Goal: Information Seeking & Learning: Learn about a topic

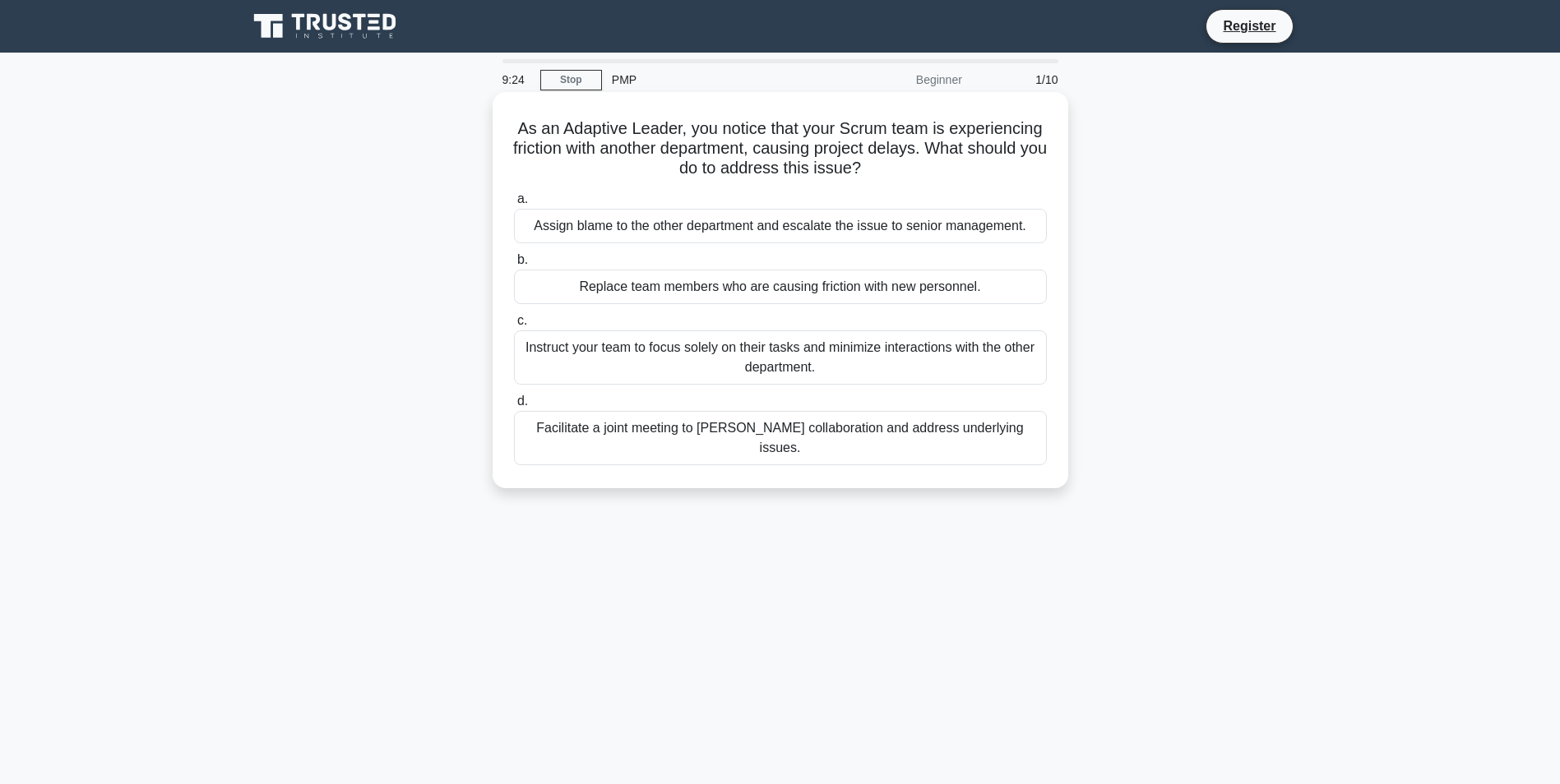
click at [767, 430] on div "Facilitate a joint meeting to [PERSON_NAME] collaboration and address underlyin…" at bounding box center [780, 438] width 533 height 54
click at [514, 407] on input "d. Facilitate a joint meeting to [PERSON_NAME] collaboration and address underl…" at bounding box center [514, 402] width 0 height 11
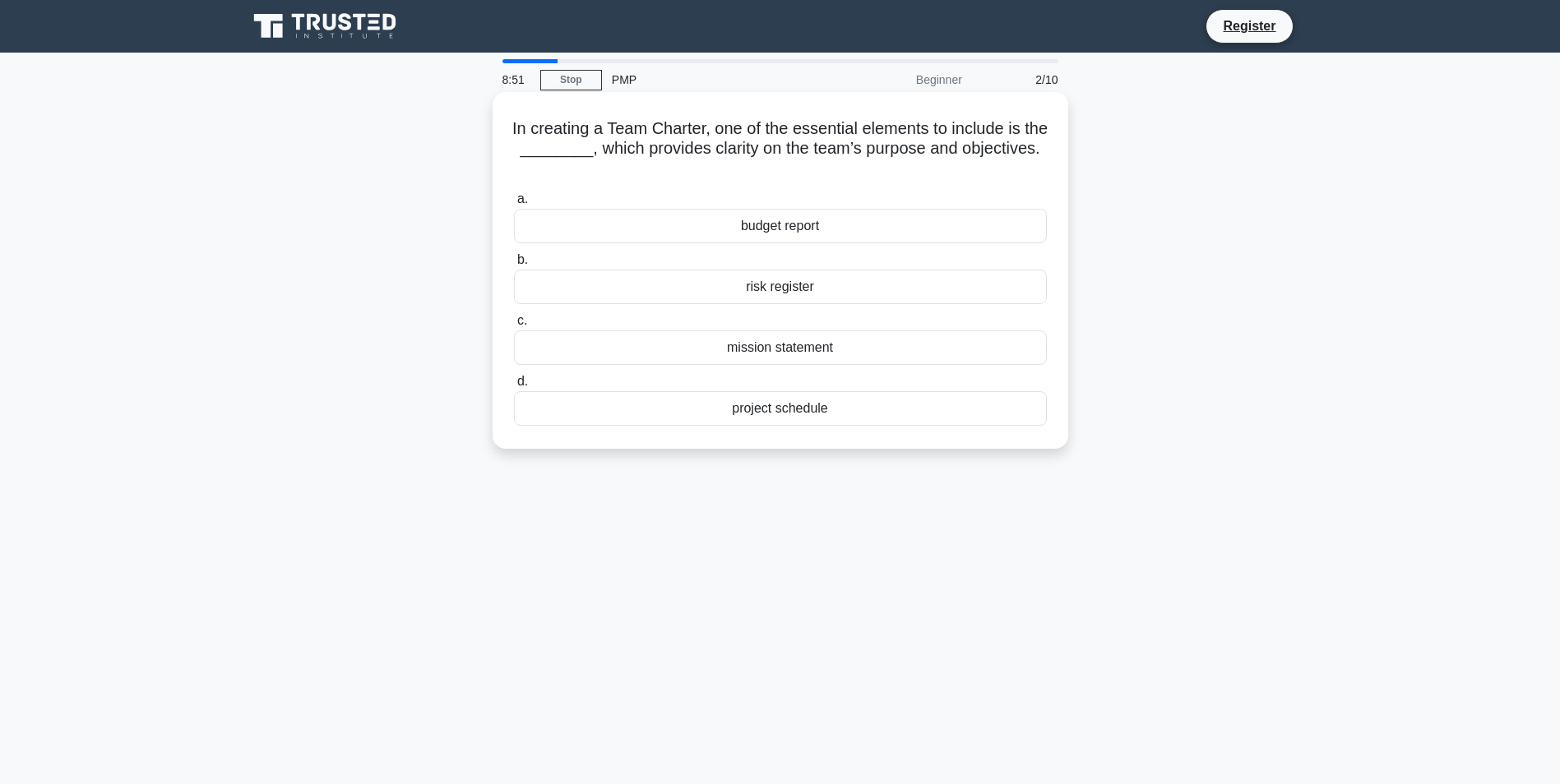
click at [767, 413] on div "project schedule" at bounding box center [780, 408] width 533 height 35
click at [514, 388] on input "d. project schedule" at bounding box center [514, 382] width 0 height 11
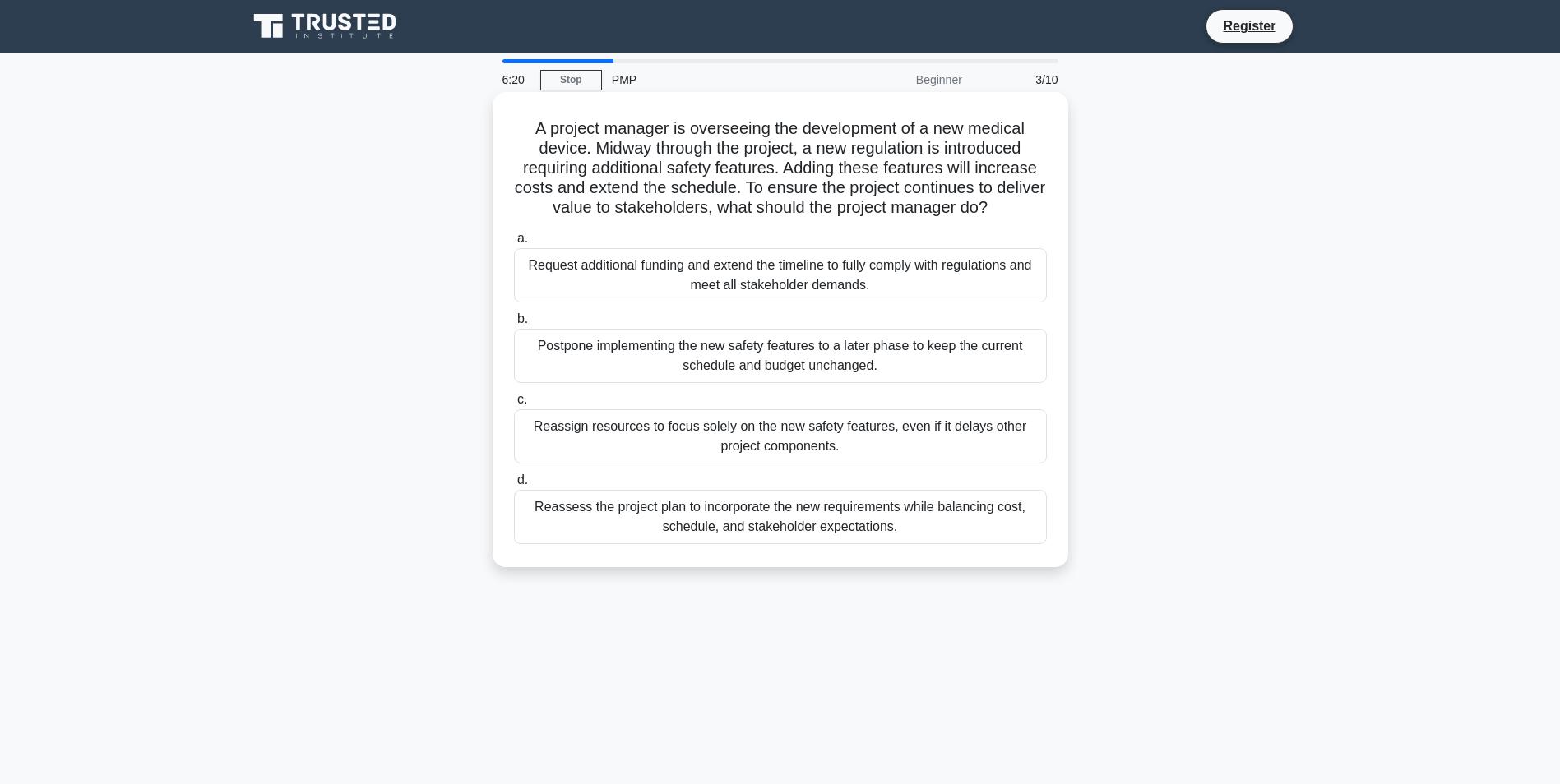
click at [730, 282] on div "Request additional funding and extend the timeline to fully comply with regulat…" at bounding box center [780, 275] width 533 height 54
click at [514, 244] on input "a. Request additional funding and extend the timeline to fully comply with regu…" at bounding box center [514, 238] width 0 height 11
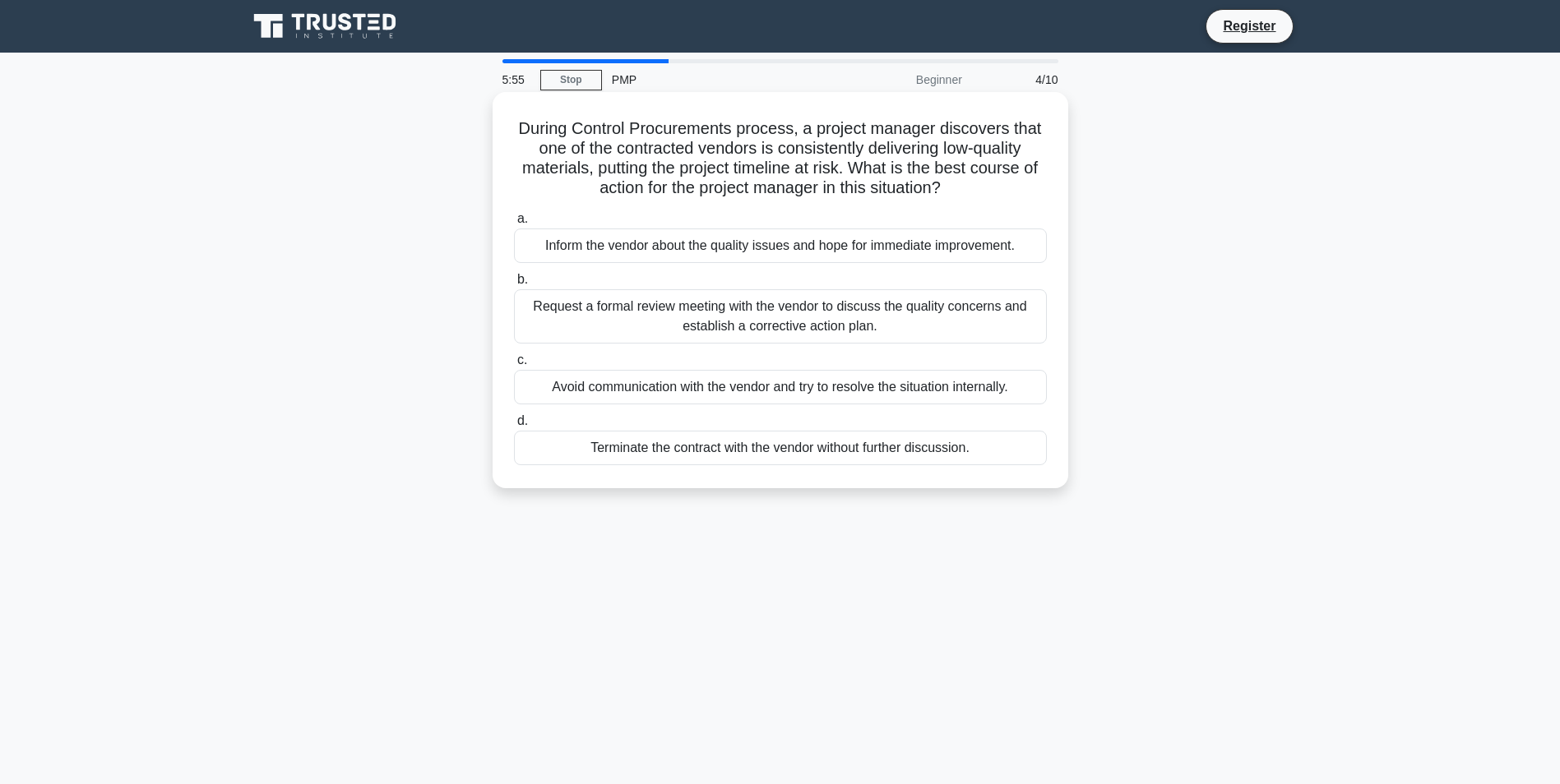
click at [884, 321] on div "Request a formal review meeting with the vendor to discuss the quality concerns…" at bounding box center [780, 316] width 533 height 54
click at [514, 285] on input "b. Request a formal review meeting with the vendor to discuss the quality conce…" at bounding box center [514, 279] width 0 height 11
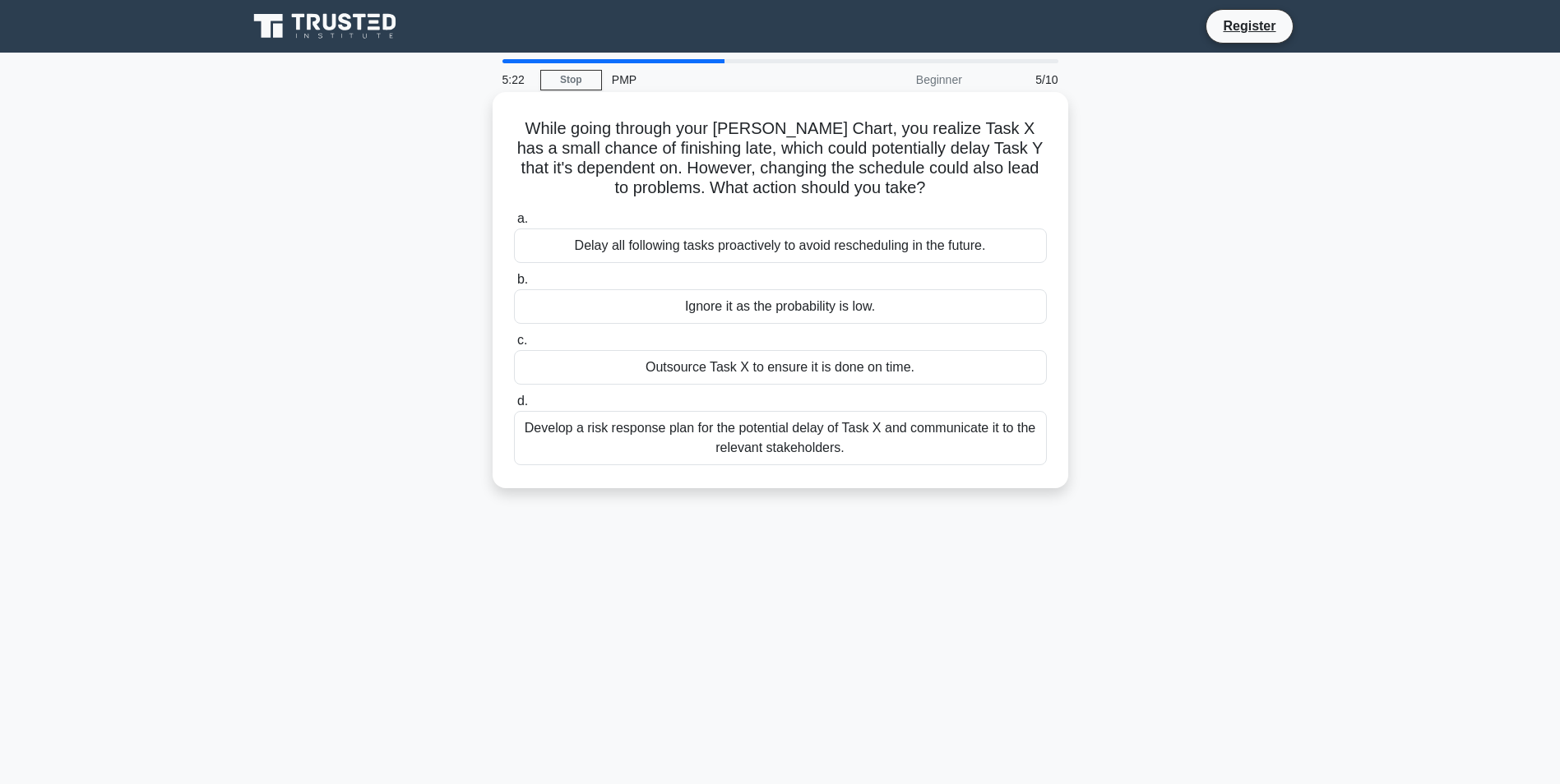
click at [722, 456] on div "Develop a risk response plan for the potential delay of Task X and communicate …" at bounding box center [780, 438] width 533 height 54
click at [514, 407] on input "d. Develop a risk response plan for the potential delay of Task X and communica…" at bounding box center [514, 402] width 0 height 11
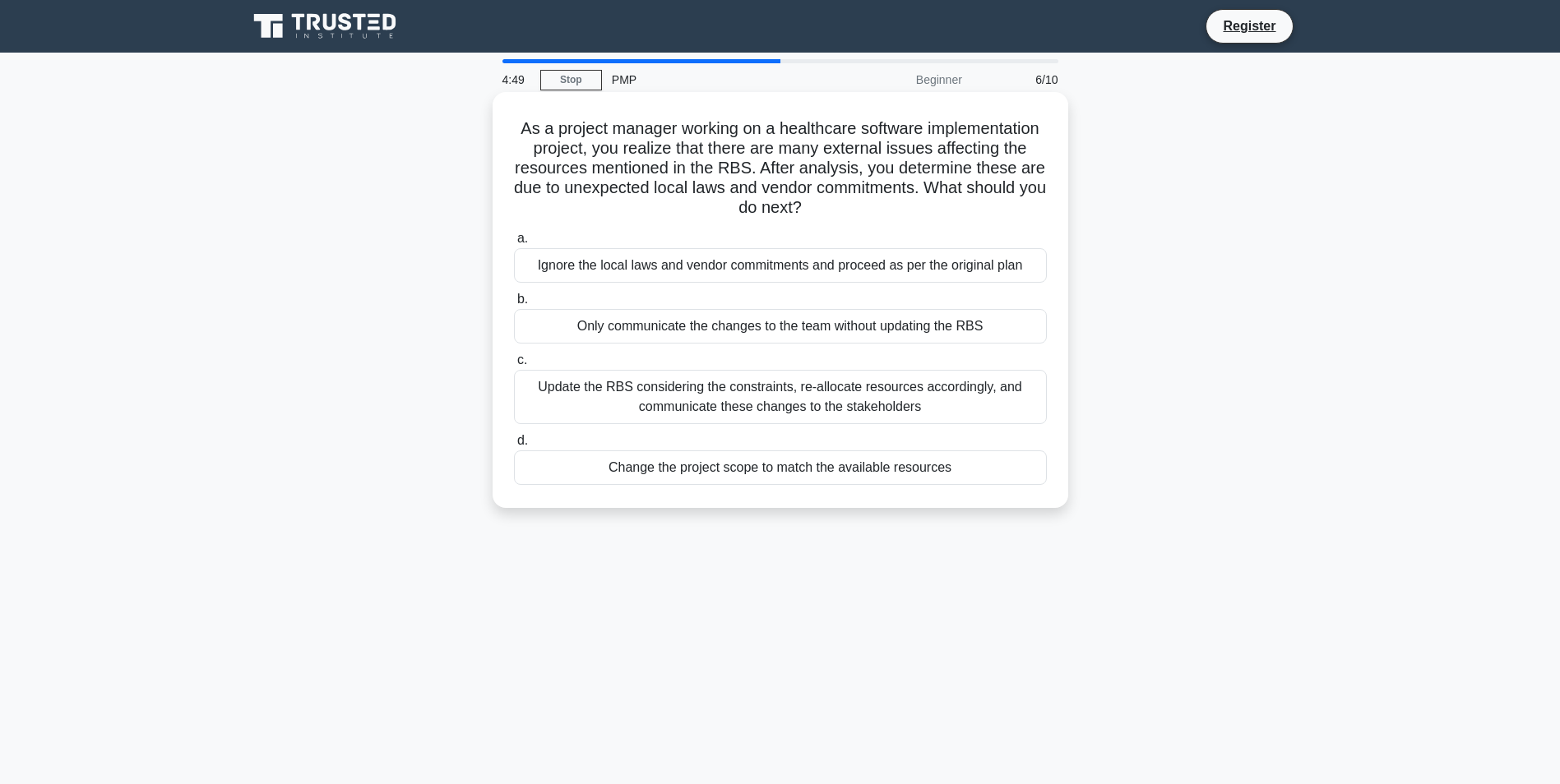
click at [707, 405] on div "Update the RBS considering the constraints, re-allocate resources accordingly, …" at bounding box center [780, 396] width 533 height 54
click at [514, 366] on input "c. Update the RBS considering the constraints, re-allocate resources accordingl…" at bounding box center [514, 361] width 0 height 11
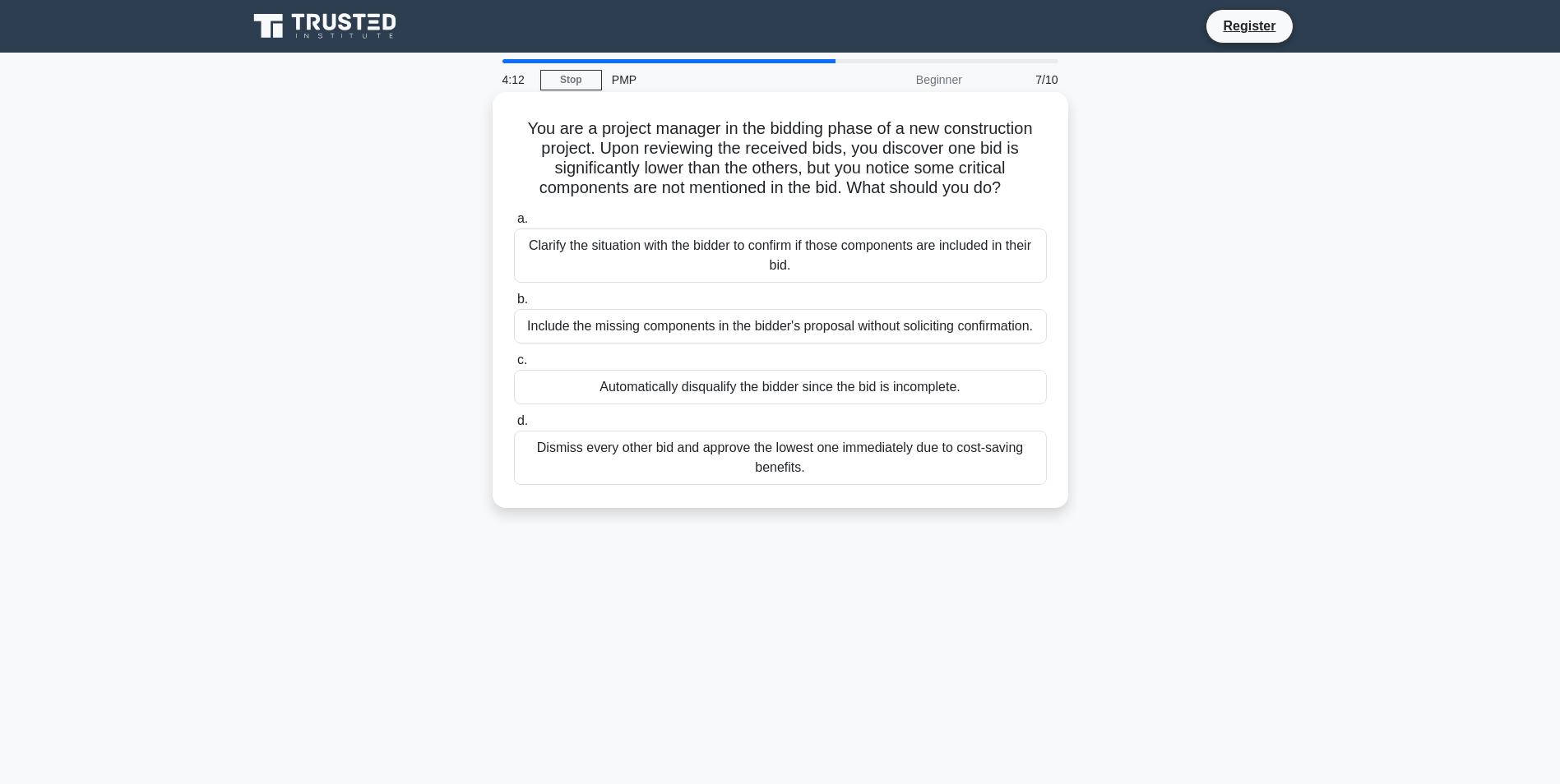
click at [648, 260] on div "Clarify the situation with the bidder to confirm if those components are includ…" at bounding box center [780, 255] width 533 height 54
click at [514, 224] on input "a. Clarify the situation with the bidder to confirm if those components are inc…" at bounding box center [514, 219] width 0 height 11
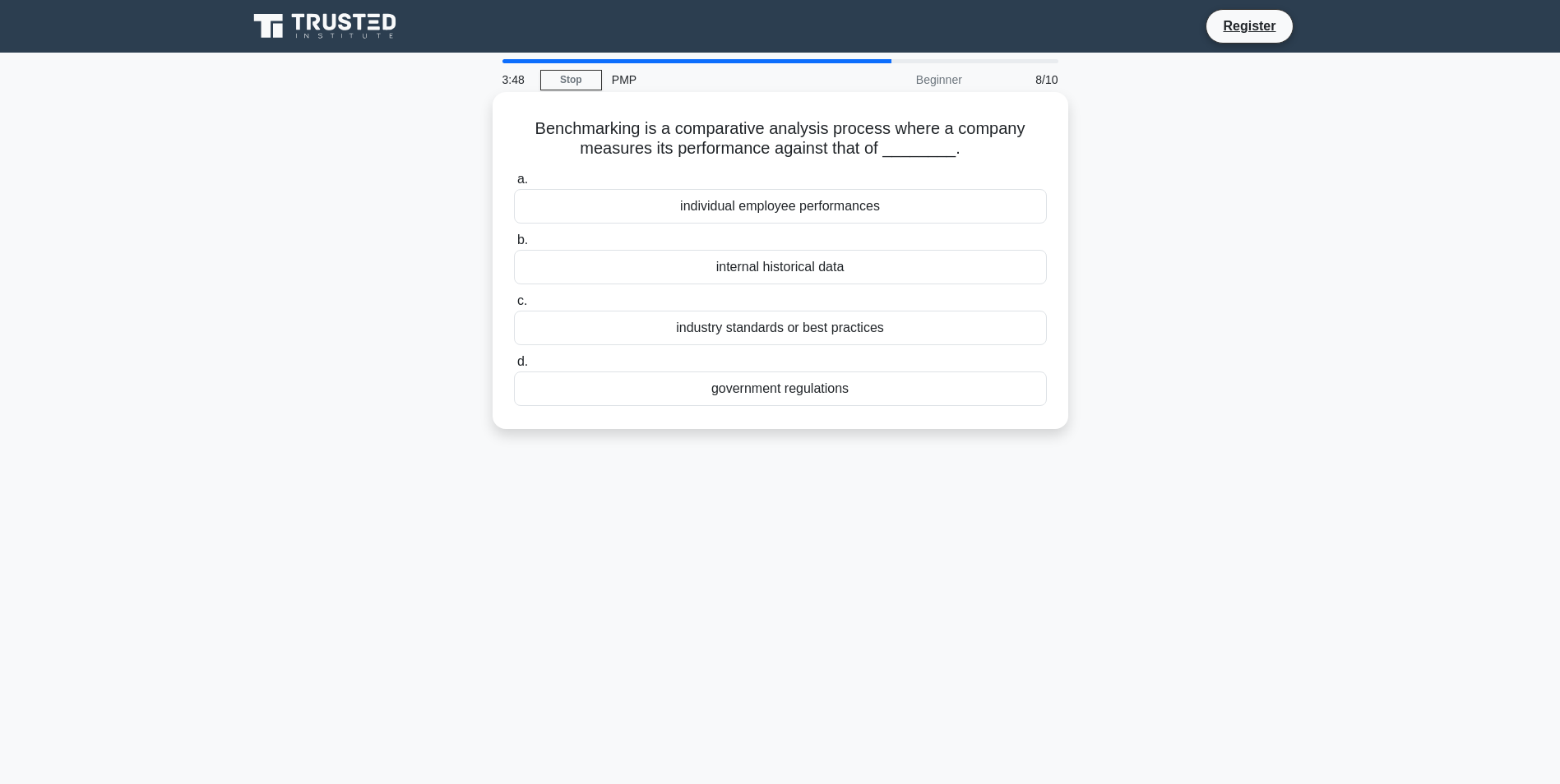
click at [741, 332] on div "industry standards or best practices" at bounding box center [780, 328] width 533 height 35
click at [514, 306] on input "c. industry standards or best practices" at bounding box center [514, 301] width 0 height 11
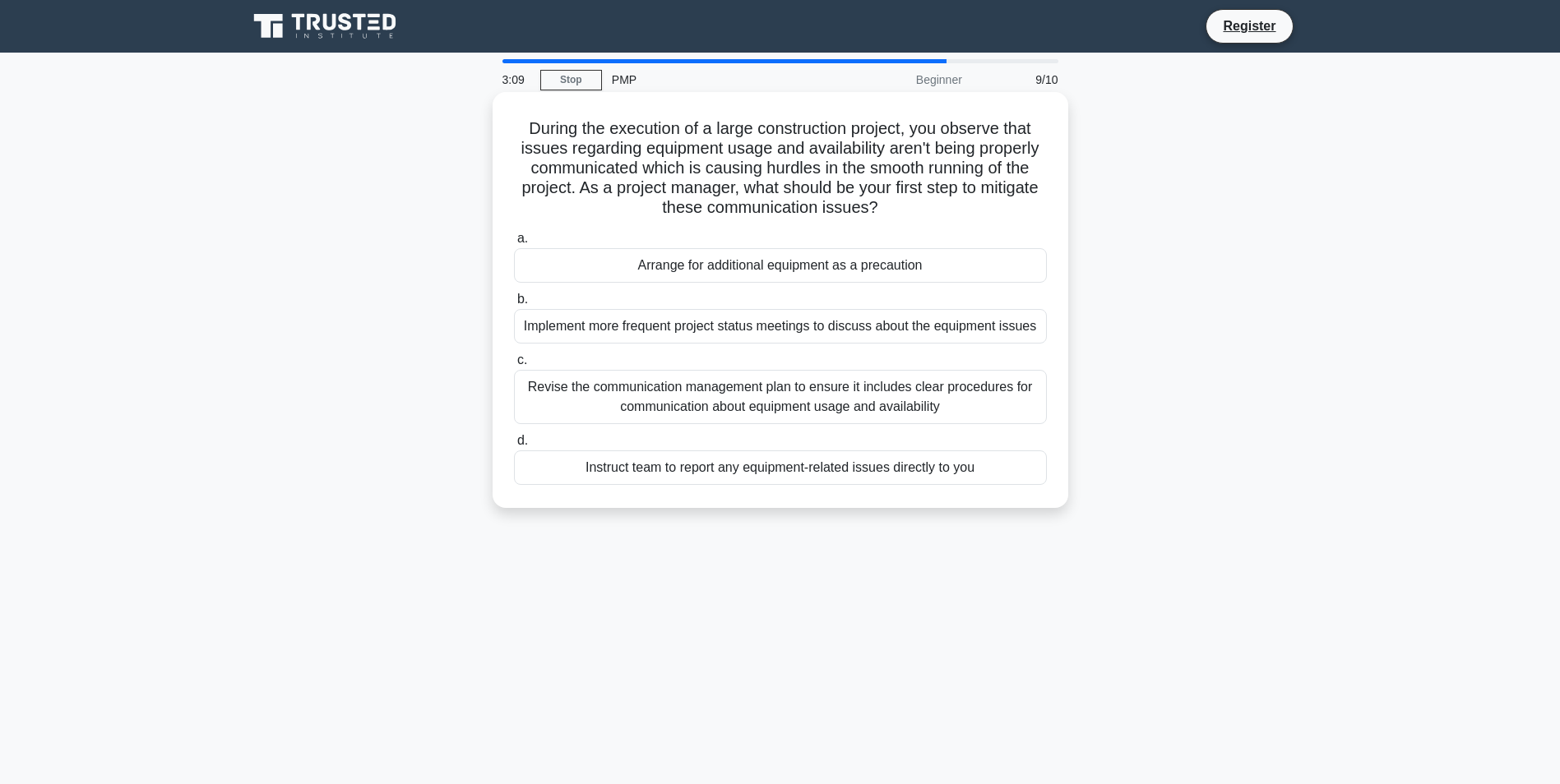
click at [868, 400] on div "Revise the communication management plan to ensure it includes clear procedures…" at bounding box center [780, 396] width 533 height 54
click at [514, 366] on input "c. Revise the communication management plan to ensure it includes clear procedu…" at bounding box center [514, 361] width 0 height 11
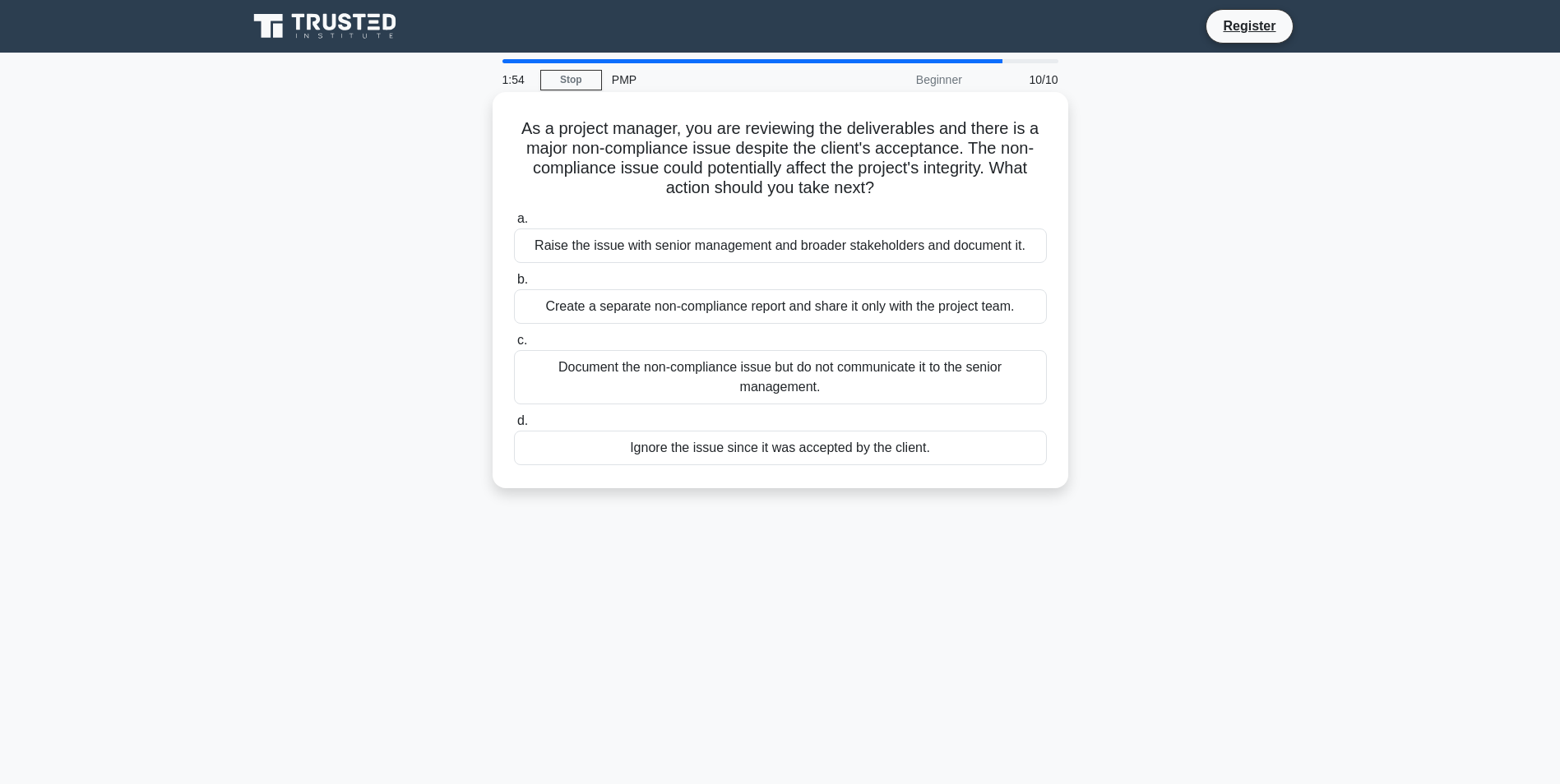
click at [682, 251] on div "Raise the issue with senior management and broader stakeholders and document it." at bounding box center [780, 246] width 533 height 35
click at [514, 224] on input "a. Raise the issue with senior management and broader stakeholders and document…" at bounding box center [514, 219] width 0 height 11
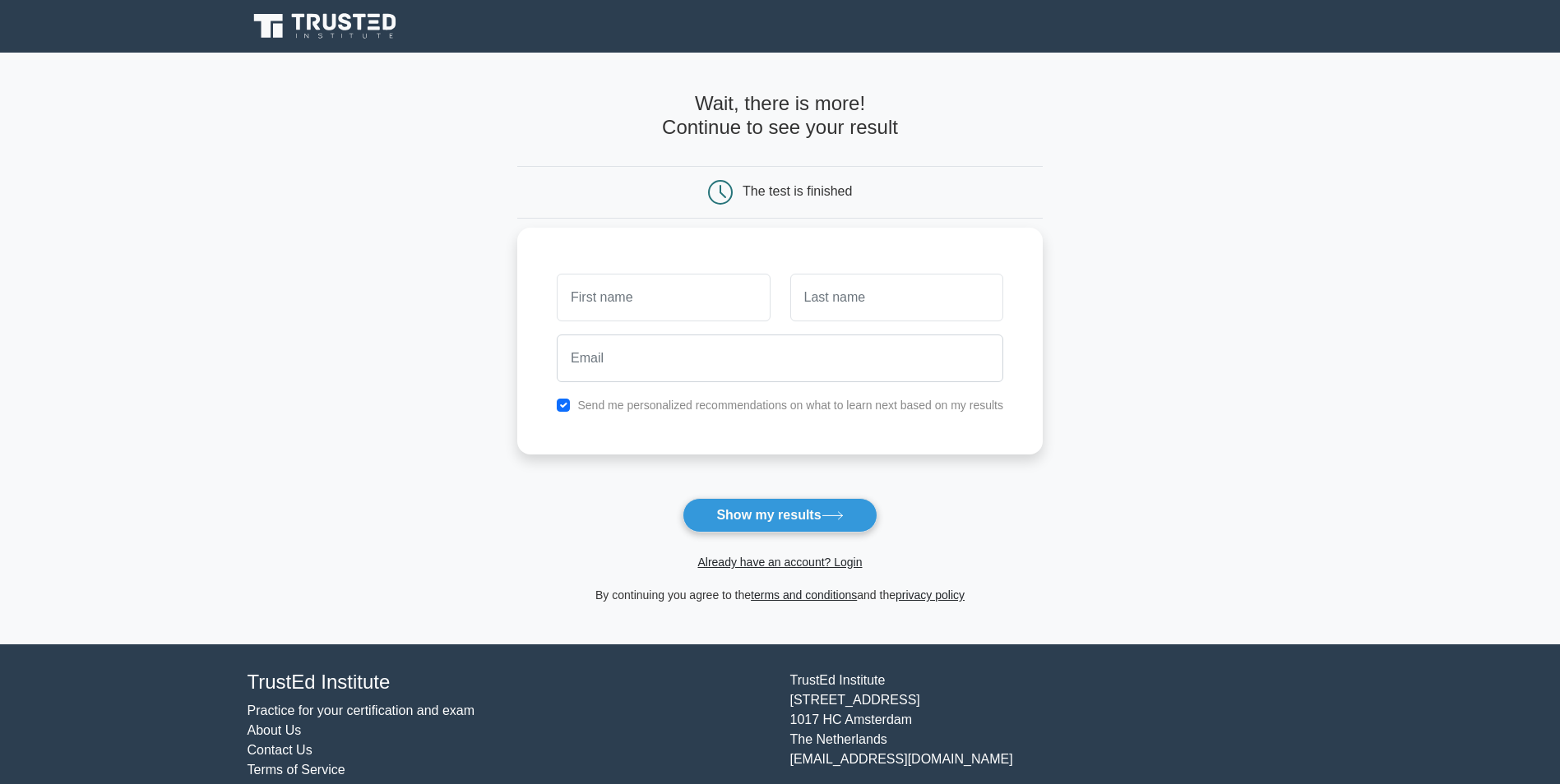
click at [684, 283] on input "text" at bounding box center [663, 296] width 213 height 47
click at [859, 564] on link "Already have an account? Login" at bounding box center [780, 562] width 164 height 13
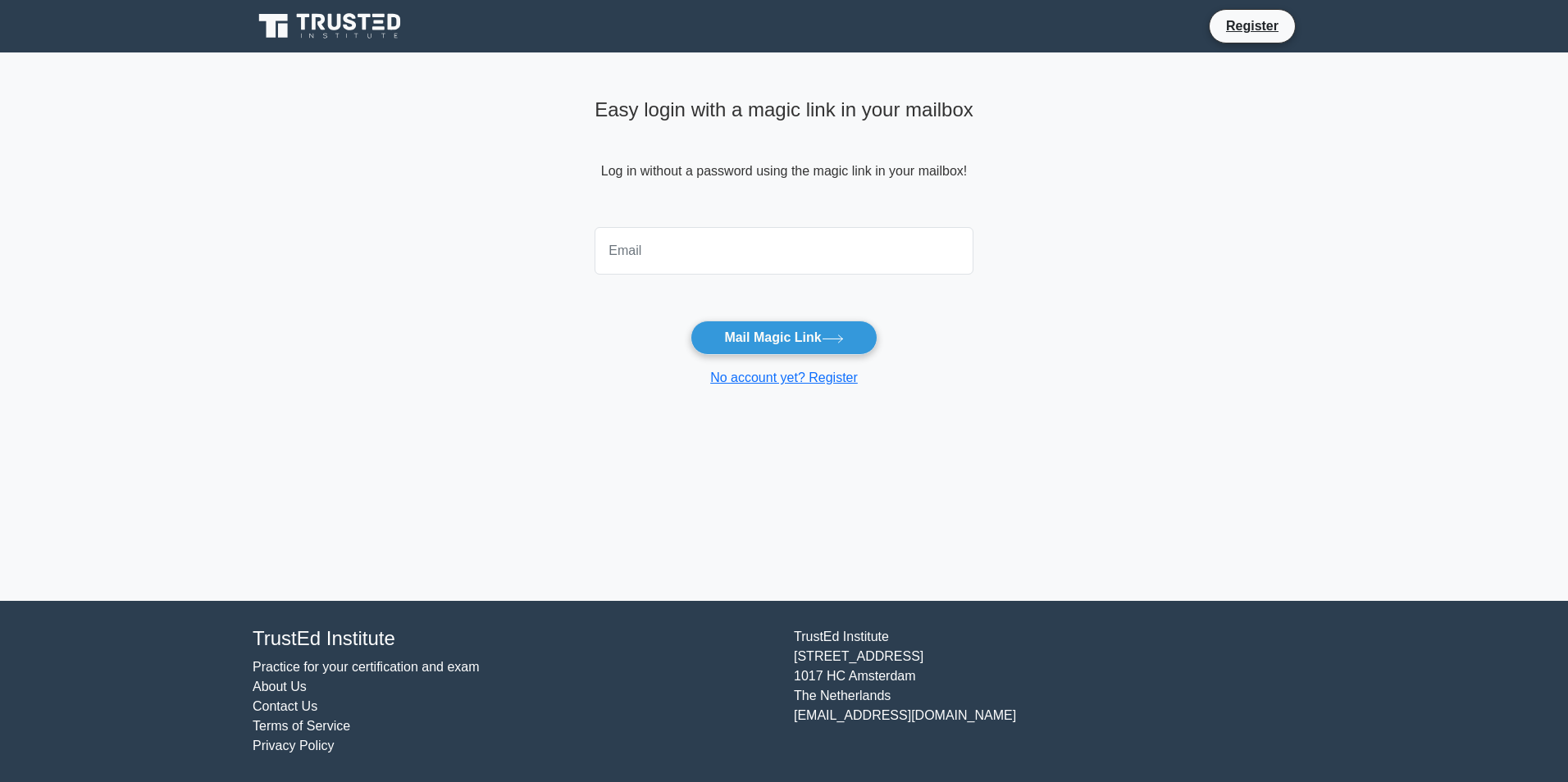
click at [657, 247] on input "email" at bounding box center [783, 250] width 379 height 47
type input "santosh.g@desapex.com"
click at [742, 345] on button "Mail Magic Link" at bounding box center [783, 338] width 186 height 35
